Goal: Entertainment & Leisure: Consume media (video, audio)

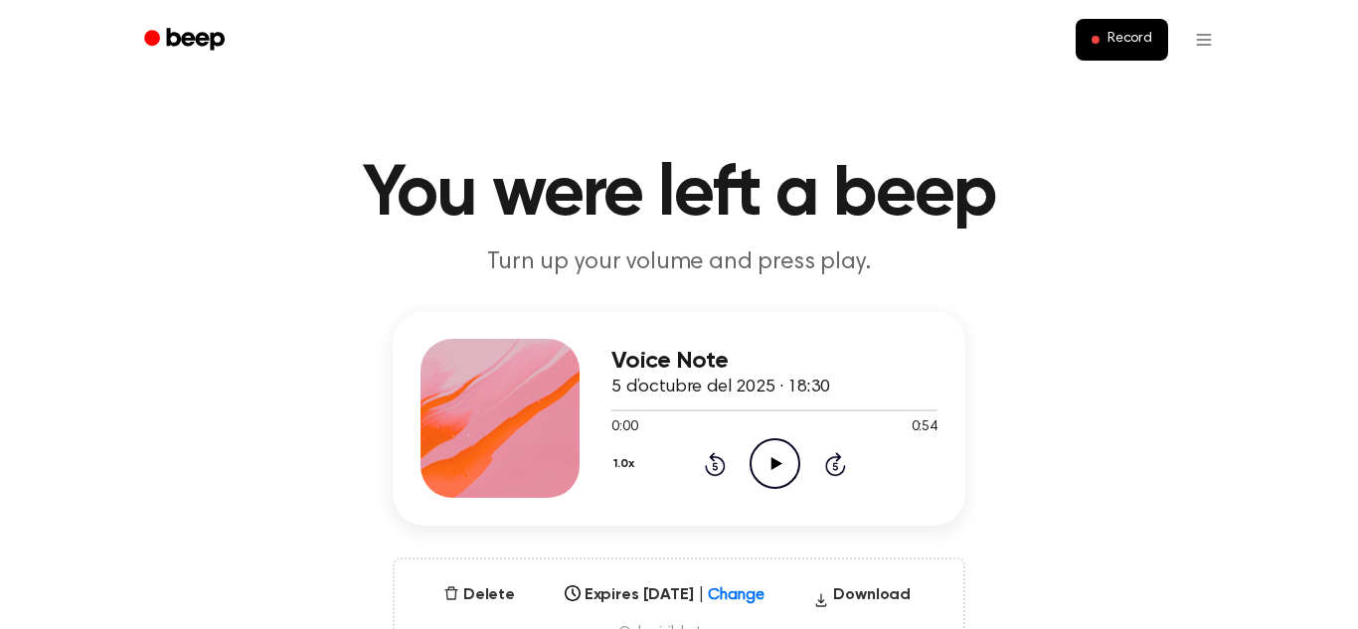
click at [783, 467] on icon "Play Audio" at bounding box center [775, 463] width 51 height 51
click at [1052, 395] on div "Voice Note 5 d’octubre del 2025 · 18:30 0:03 0:54 Your browser does not support…" at bounding box center [679, 490] width 1310 height 358
click at [769, 466] on icon "Pause Audio" at bounding box center [775, 463] width 51 height 51
click at [769, 466] on icon "Play Audio" at bounding box center [775, 463] width 51 height 51
click at [724, 466] on icon at bounding box center [715, 464] width 21 height 24
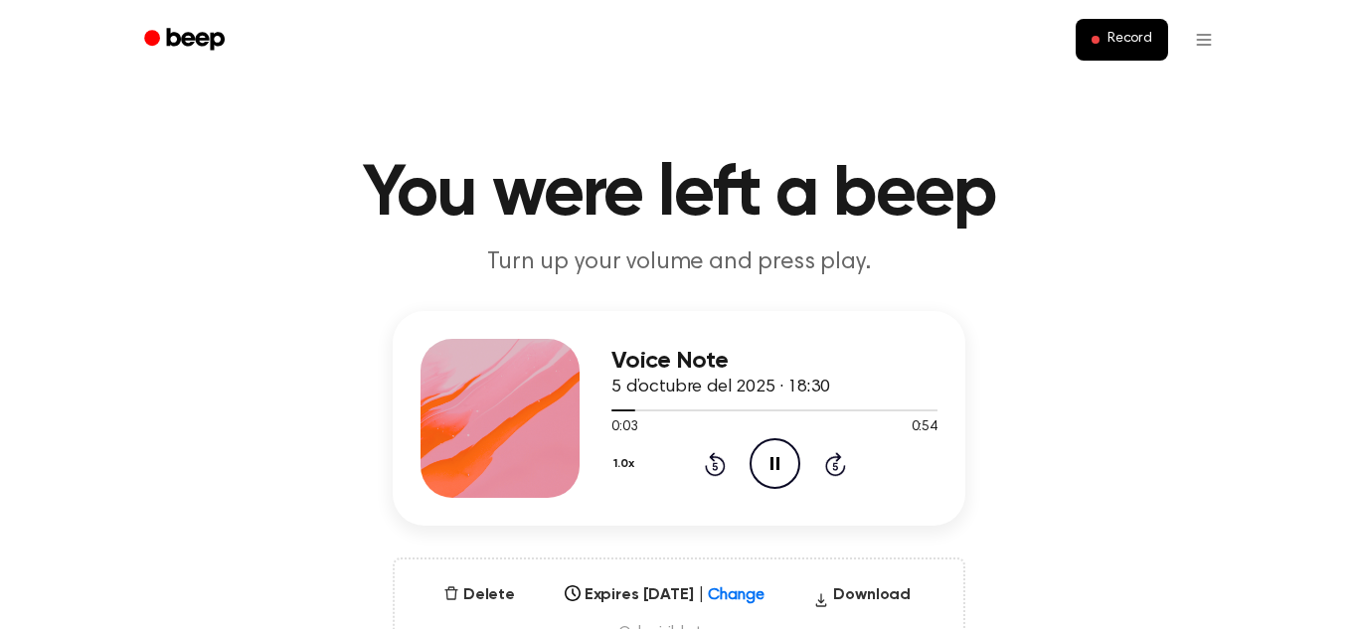
scroll to position [1, 0]
click at [770, 465] on icon at bounding box center [774, 462] width 9 height 13
click at [769, 465] on icon "Play Audio" at bounding box center [775, 462] width 51 height 51
click at [770, 465] on icon at bounding box center [774, 462] width 9 height 13
